Goal: Information Seeking & Learning: Check status

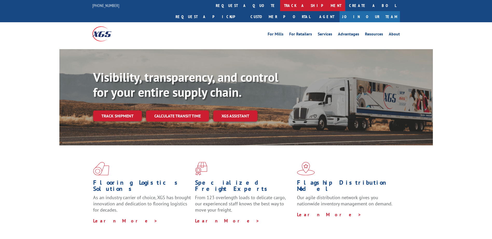
click at [280, 10] on link "track a shipment" at bounding box center [312, 5] width 65 height 11
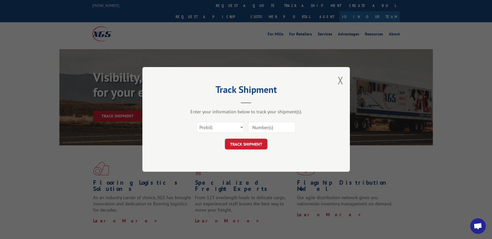
click at [262, 127] on input at bounding box center [272, 127] width 48 height 11
type input "16584579"
click at [256, 139] on button "TRACK SHIPMENT" at bounding box center [246, 144] width 43 height 11
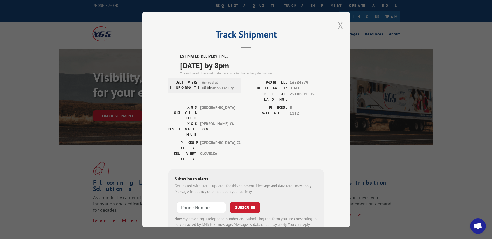
drag, startPoint x: 337, startPoint y: 25, endPoint x: 214, endPoint y: 5, distance: 125.1
click at [337, 25] on button "Close modal" at bounding box center [340, 25] width 6 height 14
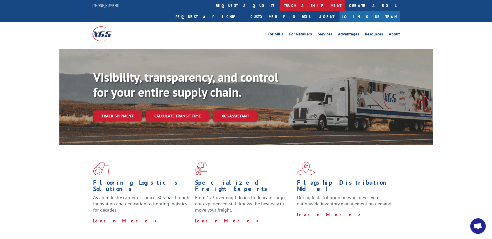
click at [280, 6] on link "track a shipment" at bounding box center [312, 5] width 65 height 11
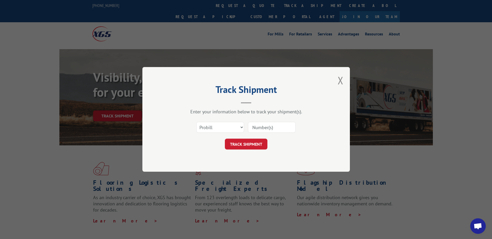
click at [264, 126] on input at bounding box center [272, 127] width 48 height 11
type input "16584585"
click at [250, 145] on button "TRACK SHIPMENT" at bounding box center [246, 144] width 43 height 11
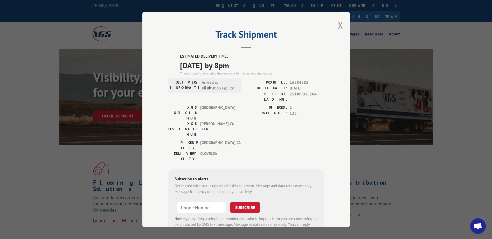
click at [252, 140] on div "PICKUP CITY: [GEOGRAPHIC_DATA] , [GEOGRAPHIC_DATA] DELIVERY CITY: [GEOGRAPHIC_D…" at bounding box center [245, 152] width 155 height 24
